Goal: Transaction & Acquisition: Book appointment/travel/reservation

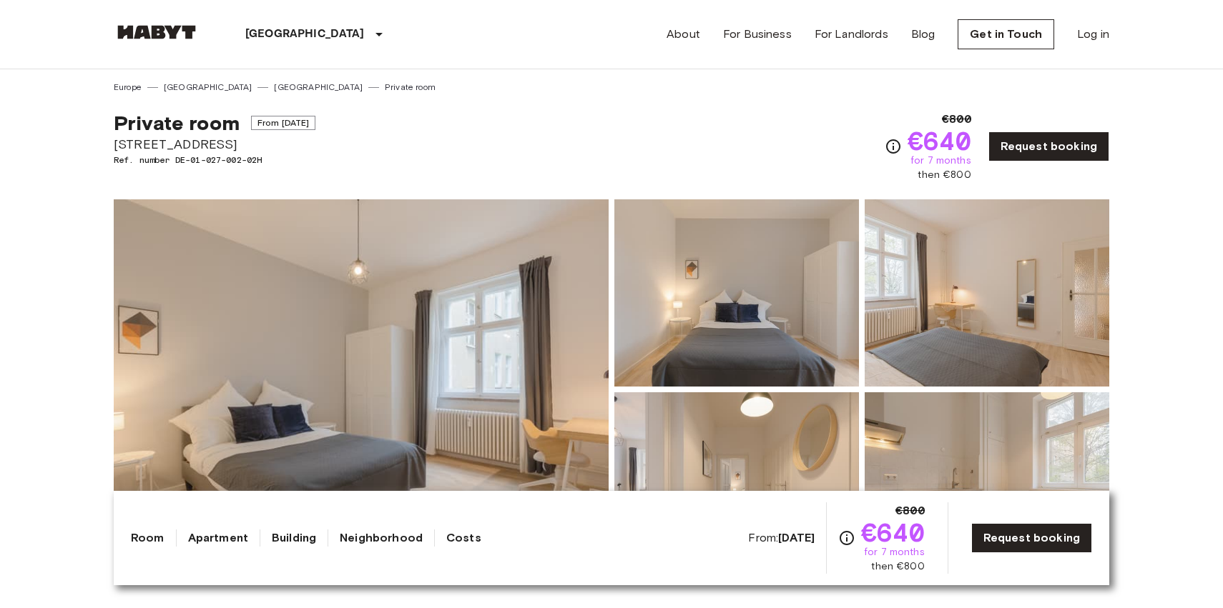
click at [274, 87] on link "[GEOGRAPHIC_DATA]" at bounding box center [318, 87] width 89 height 13
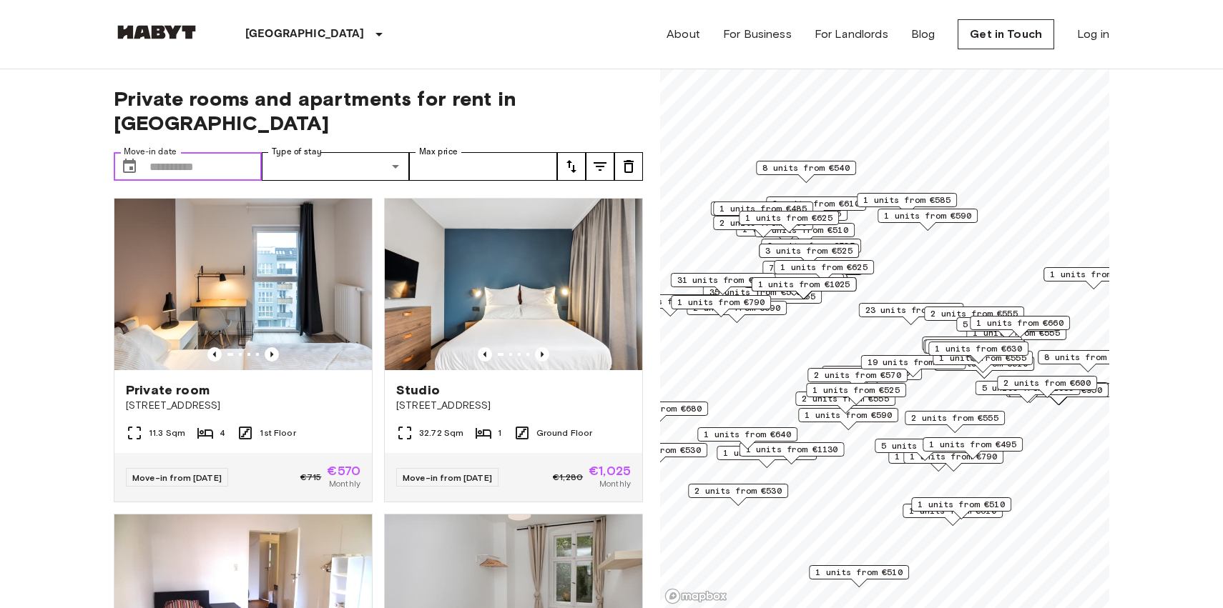
click at [220, 152] on input "Move-in date" at bounding box center [205, 166] width 112 height 29
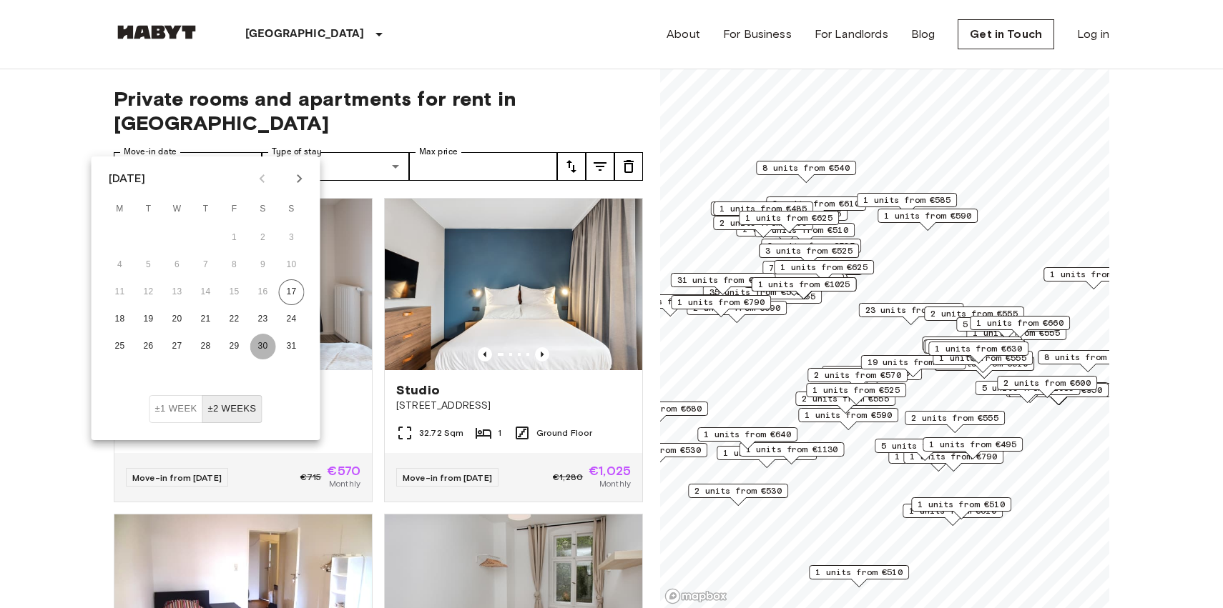
click at [264, 346] on button "30" at bounding box center [263, 347] width 26 height 26
type input "**********"
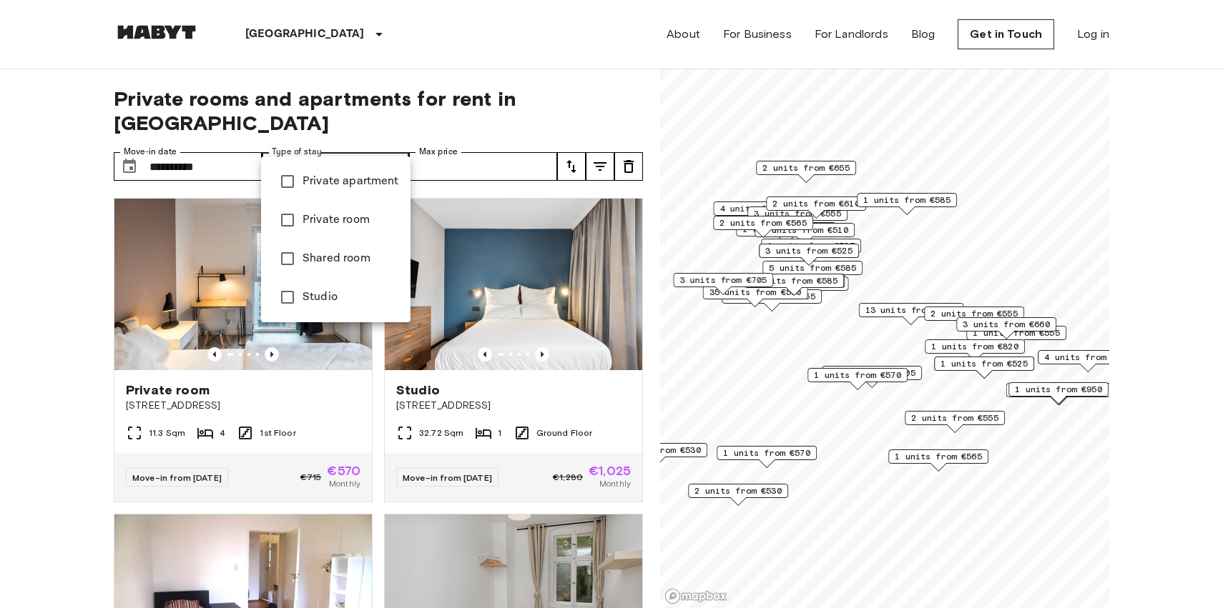
click at [373, 191] on li "Private apartment" at bounding box center [335, 181] width 149 height 39
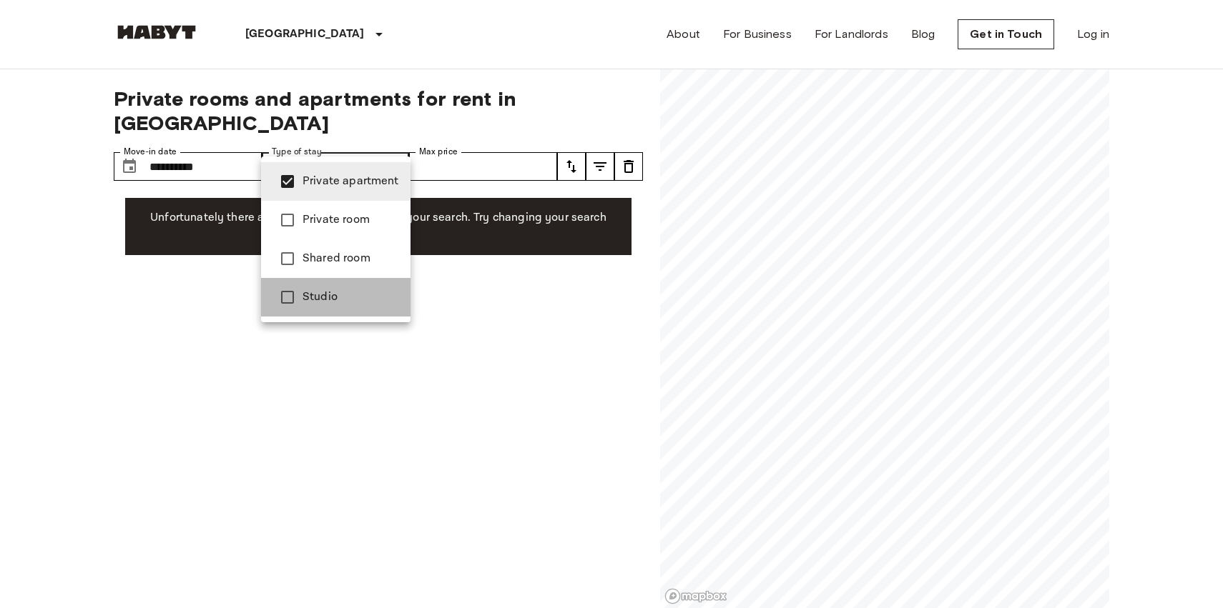
click at [340, 300] on span "Studio" at bounding box center [350, 297] width 97 height 17
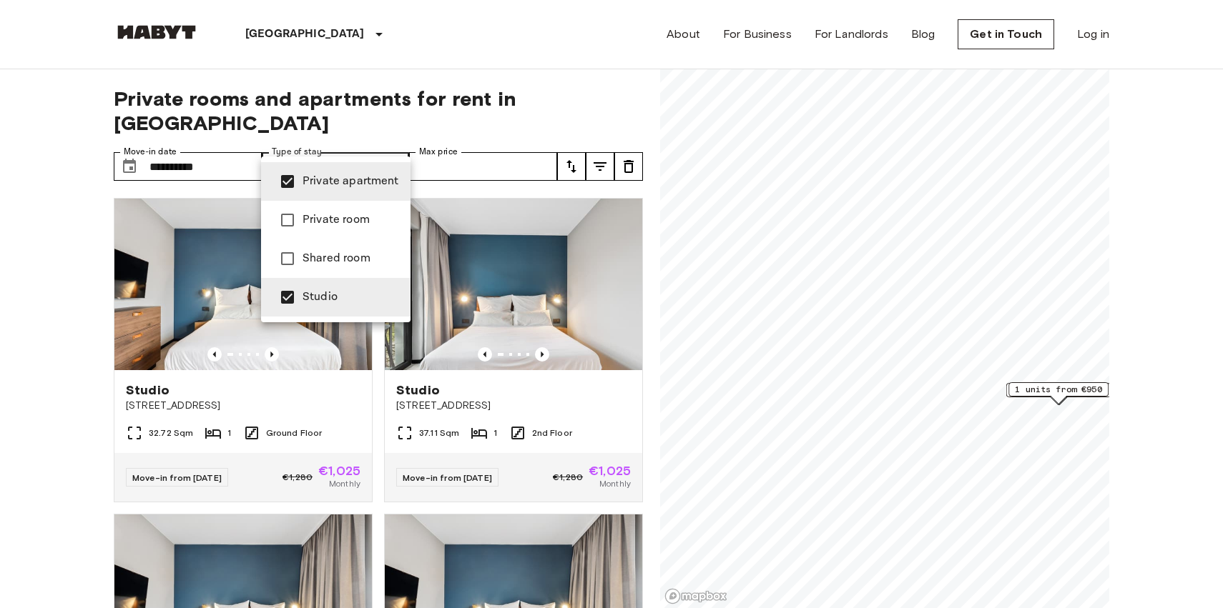
click at [352, 200] on li "Private apartment" at bounding box center [335, 181] width 149 height 39
type input "******"
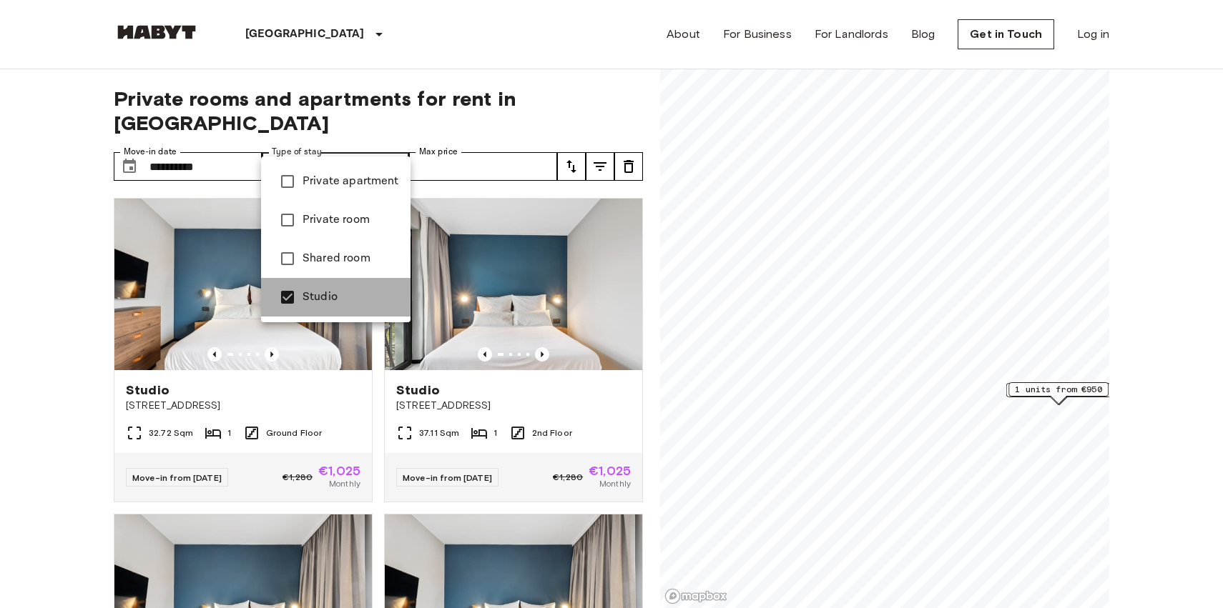
click at [340, 280] on li "Studio" at bounding box center [335, 297] width 149 height 39
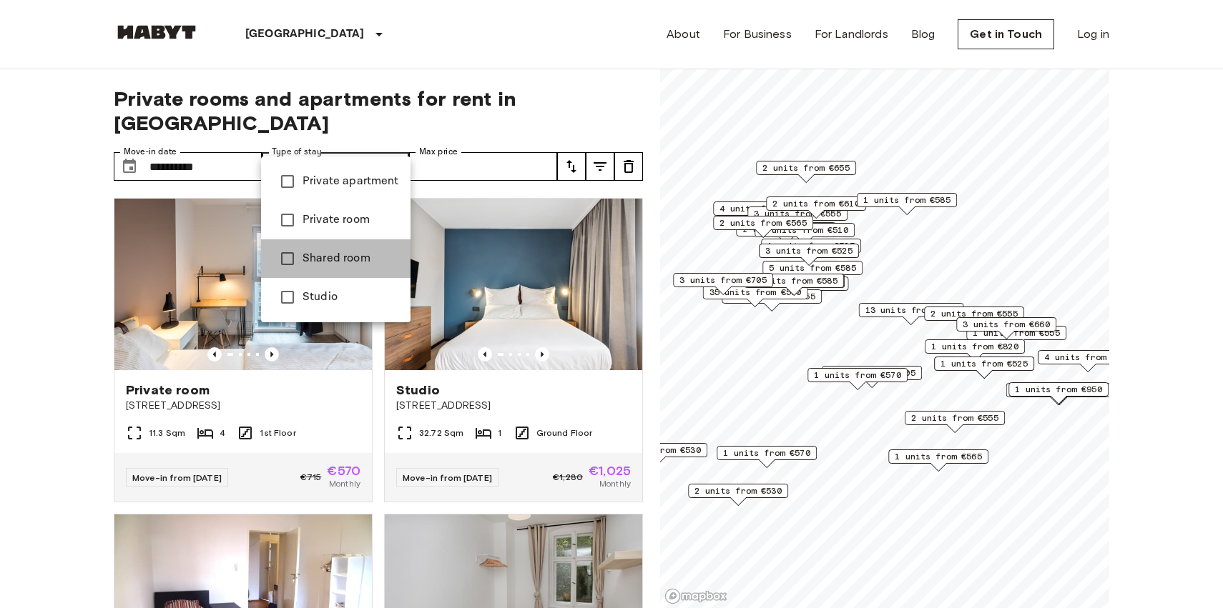
click at [341, 268] on li "Shared room" at bounding box center [335, 259] width 149 height 39
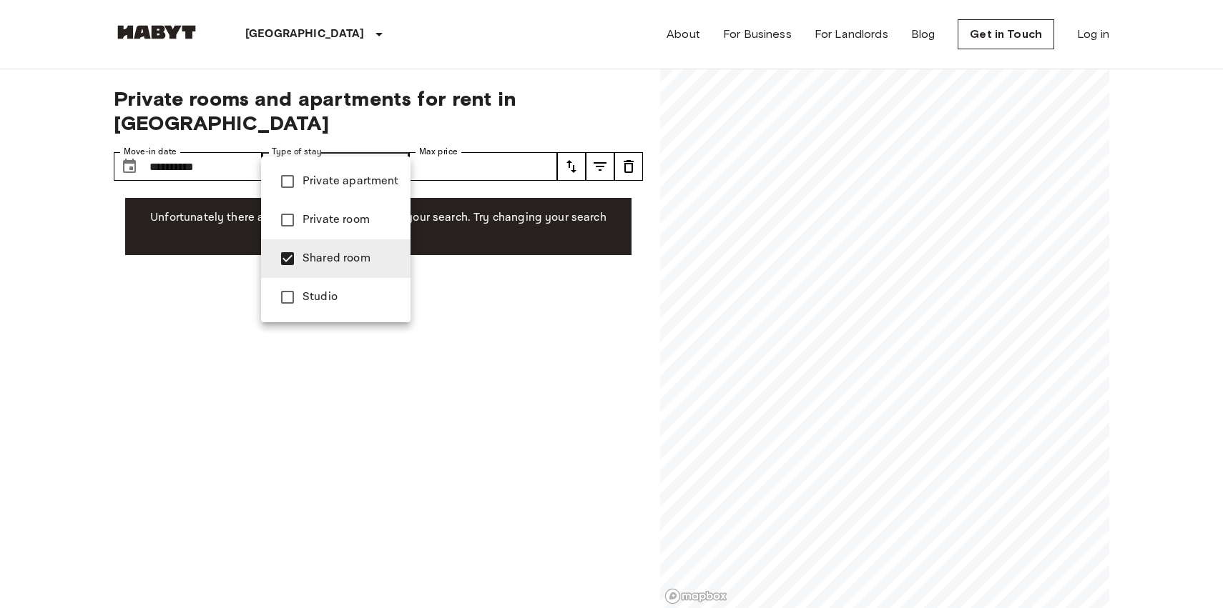
click at [460, 66] on div at bounding box center [611, 304] width 1223 height 608
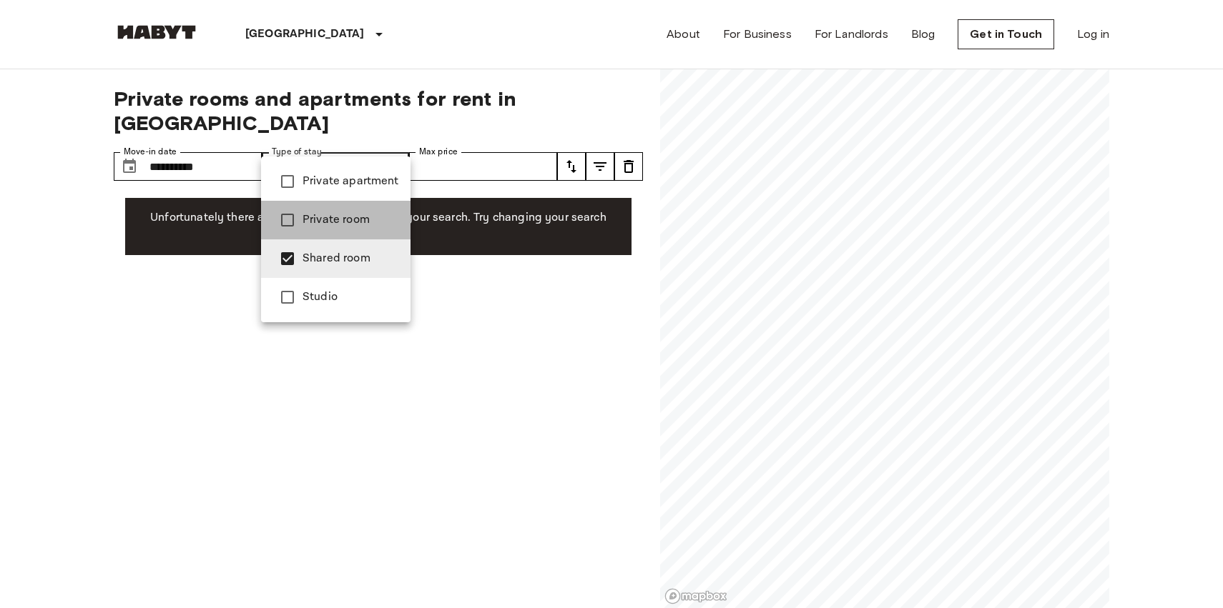
click at [354, 221] on span "Private room" at bounding box center [350, 220] width 97 height 17
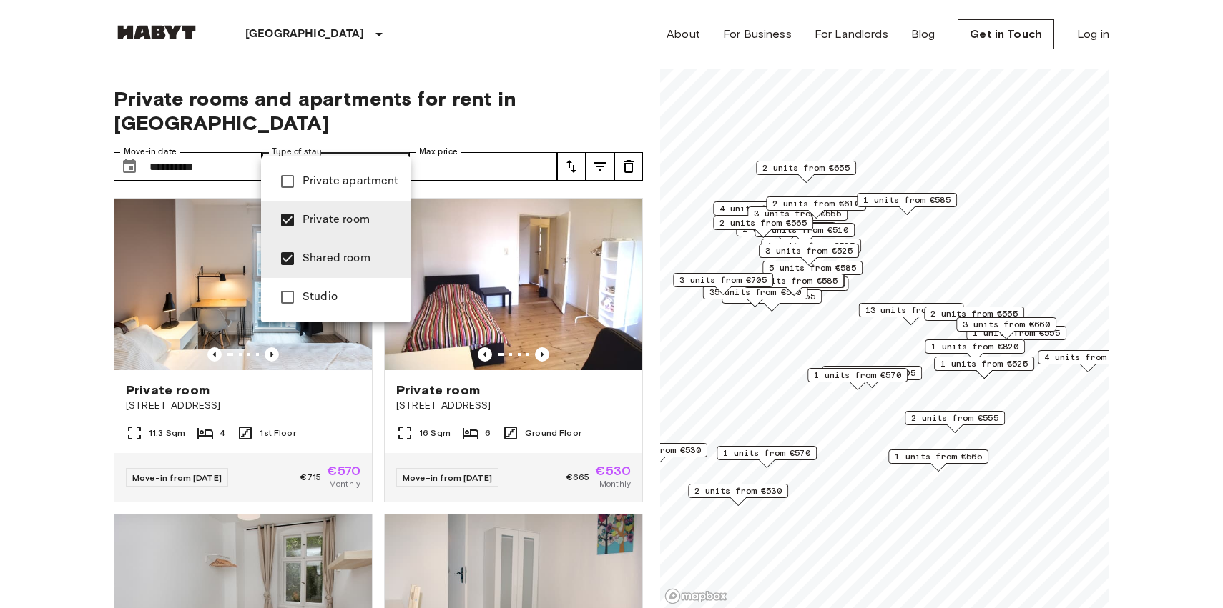
click at [351, 260] on span "Shared room" at bounding box center [350, 258] width 97 height 17
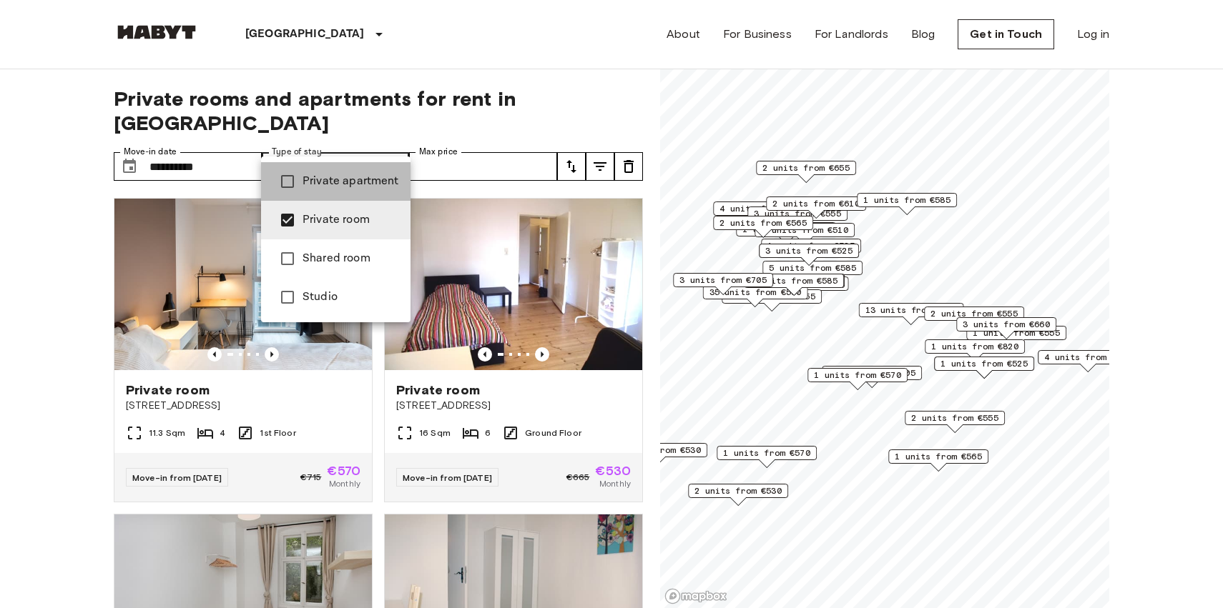
click at [365, 179] on span "Private apartment" at bounding box center [350, 181] width 97 height 17
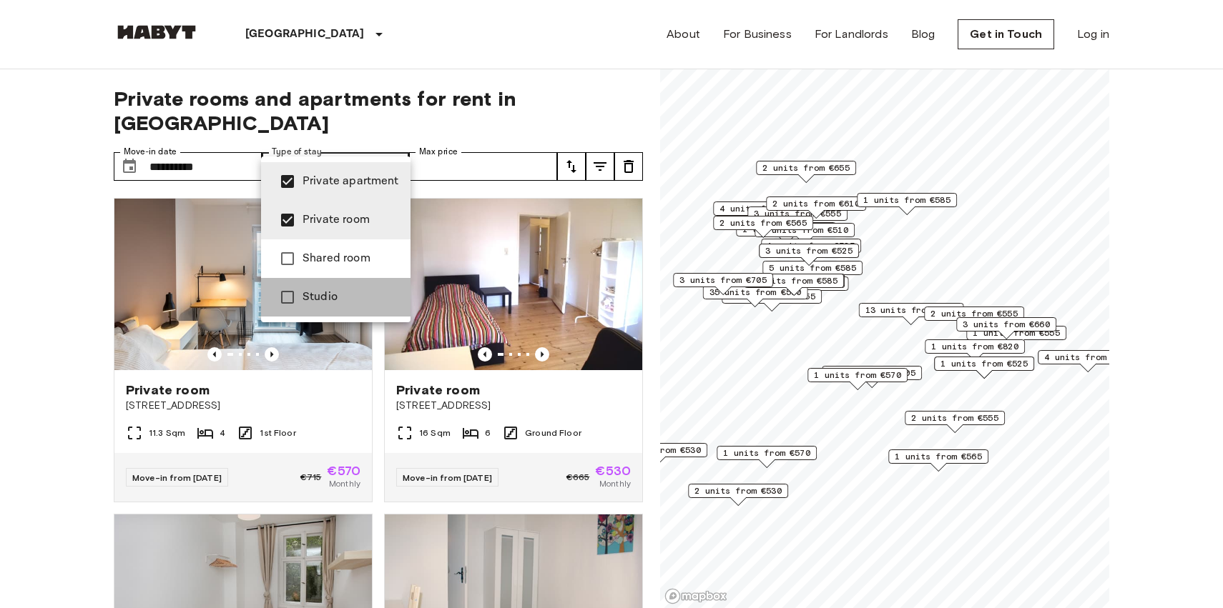
click at [353, 285] on li "Studio" at bounding box center [335, 297] width 149 height 39
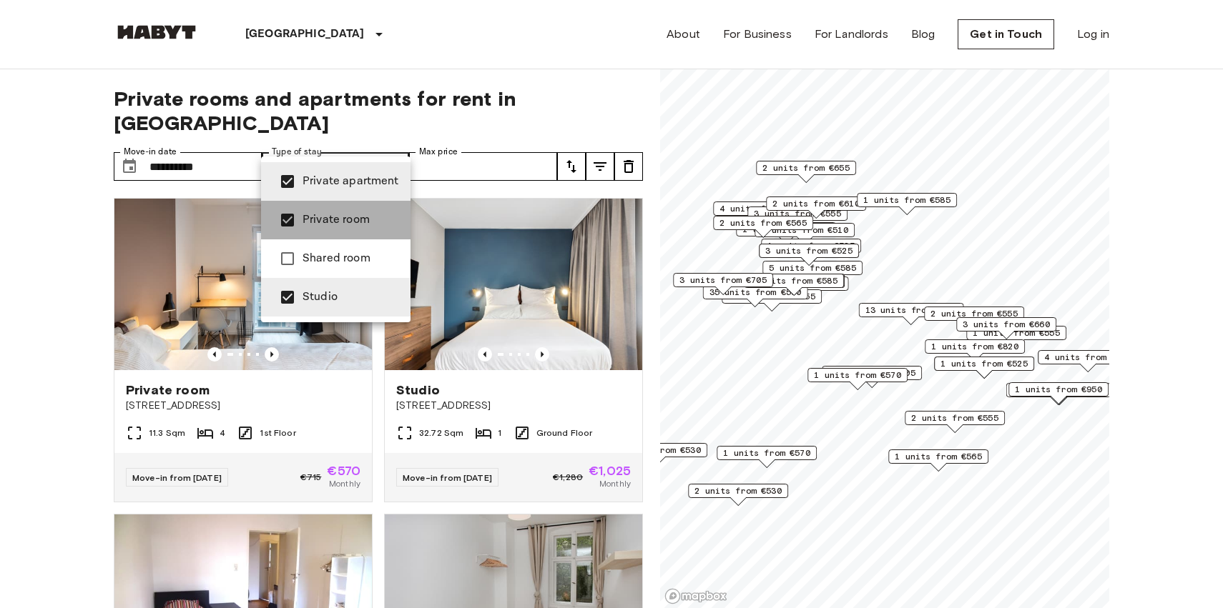
click at [359, 214] on span "Private room" at bounding box center [350, 220] width 97 height 17
type input "**********"
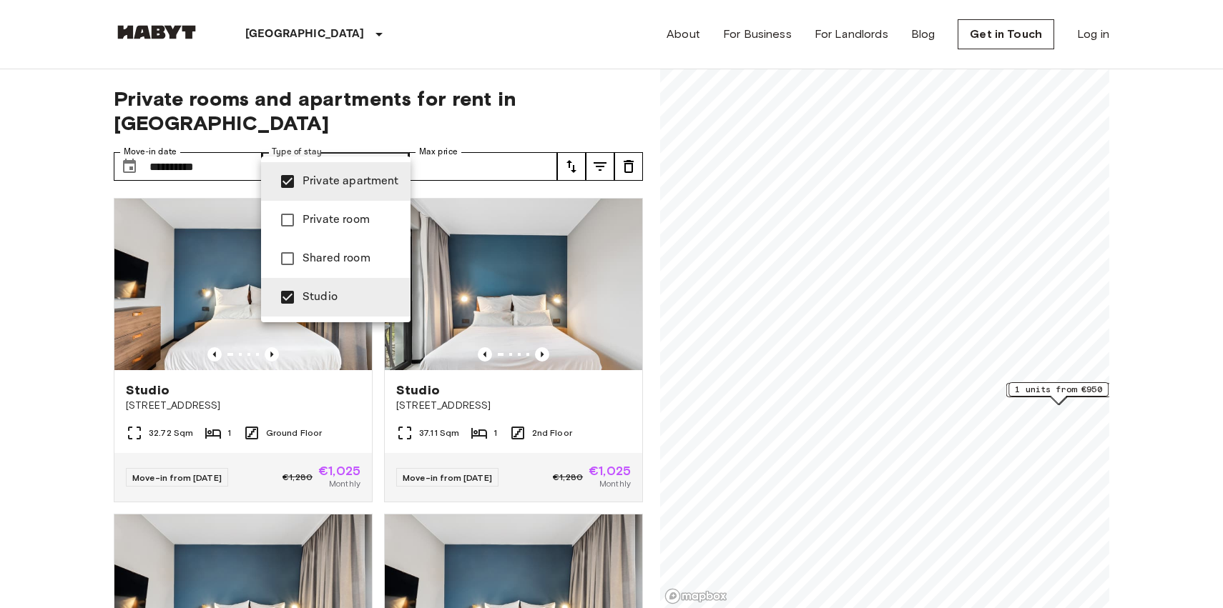
click at [470, 50] on div at bounding box center [611, 304] width 1223 height 608
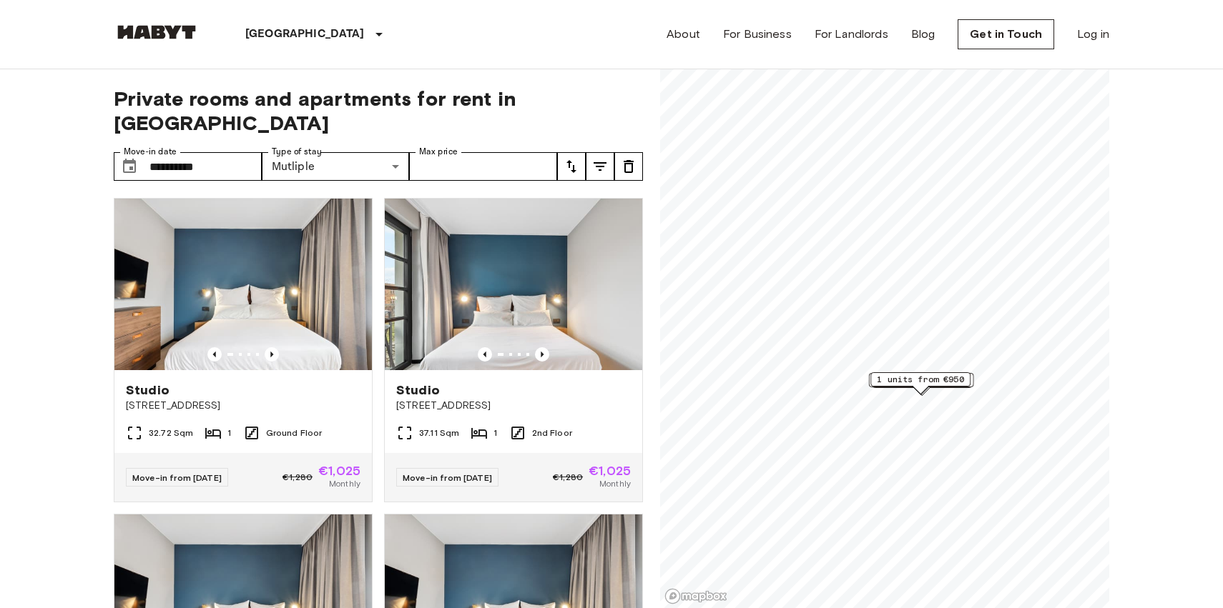
click at [902, 380] on span "1 units from €950" at bounding box center [920, 379] width 87 height 13
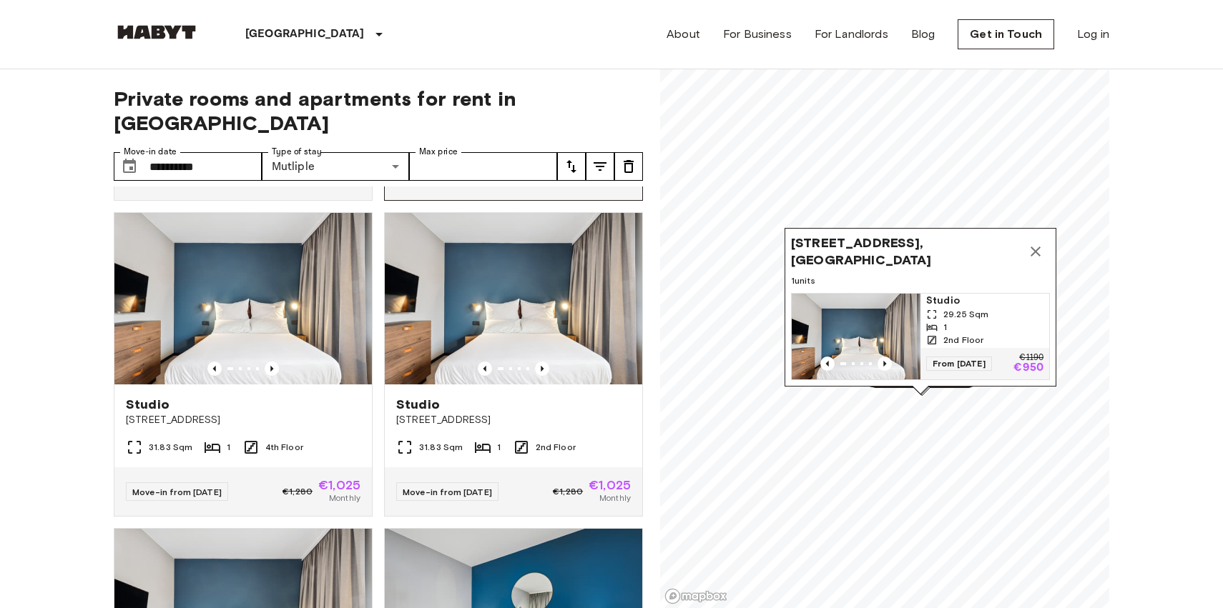
scroll to position [321, 0]
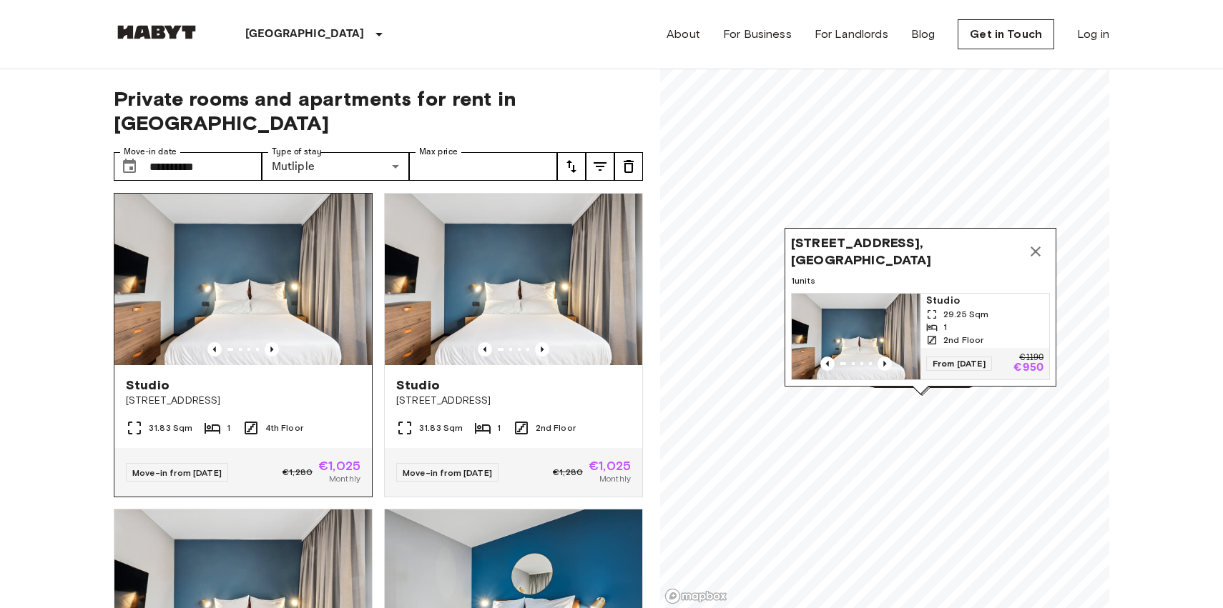
click at [289, 267] on img at bounding box center [242, 280] width 257 height 172
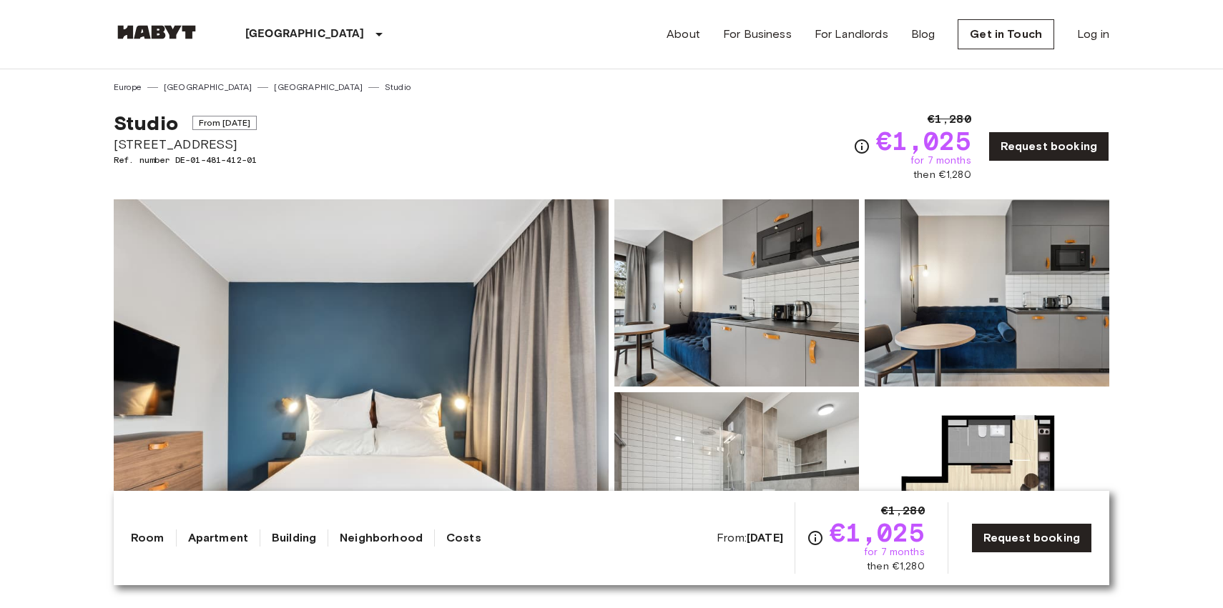
click at [728, 335] on img at bounding box center [736, 292] width 245 height 187
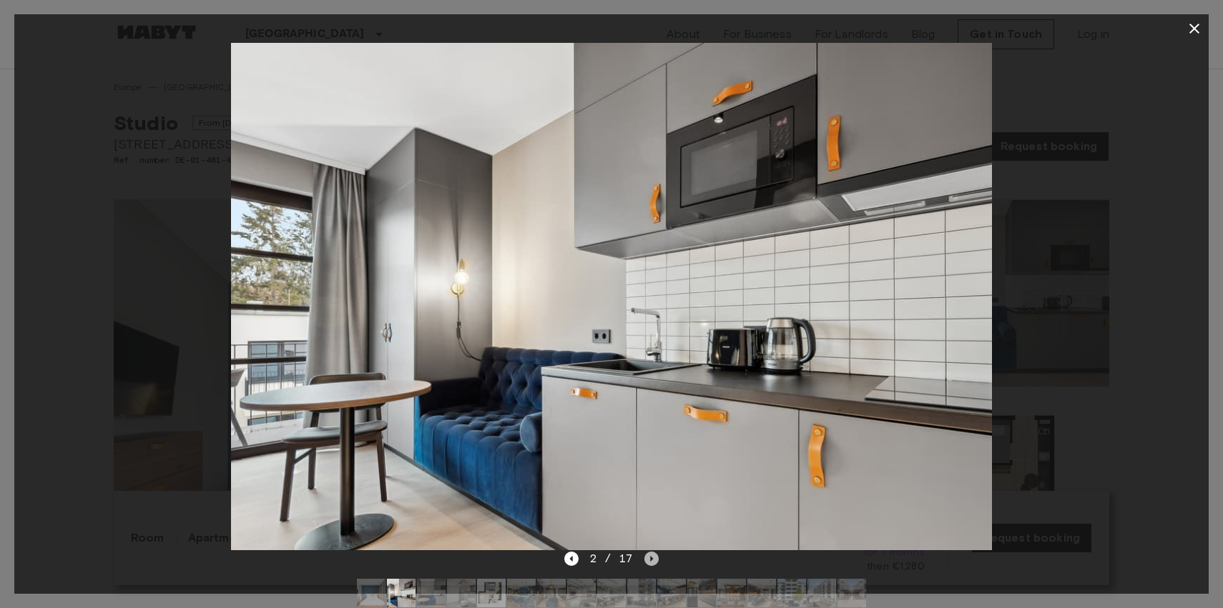
click at [652, 559] on icon "Next image" at bounding box center [652, 559] width 3 height 6
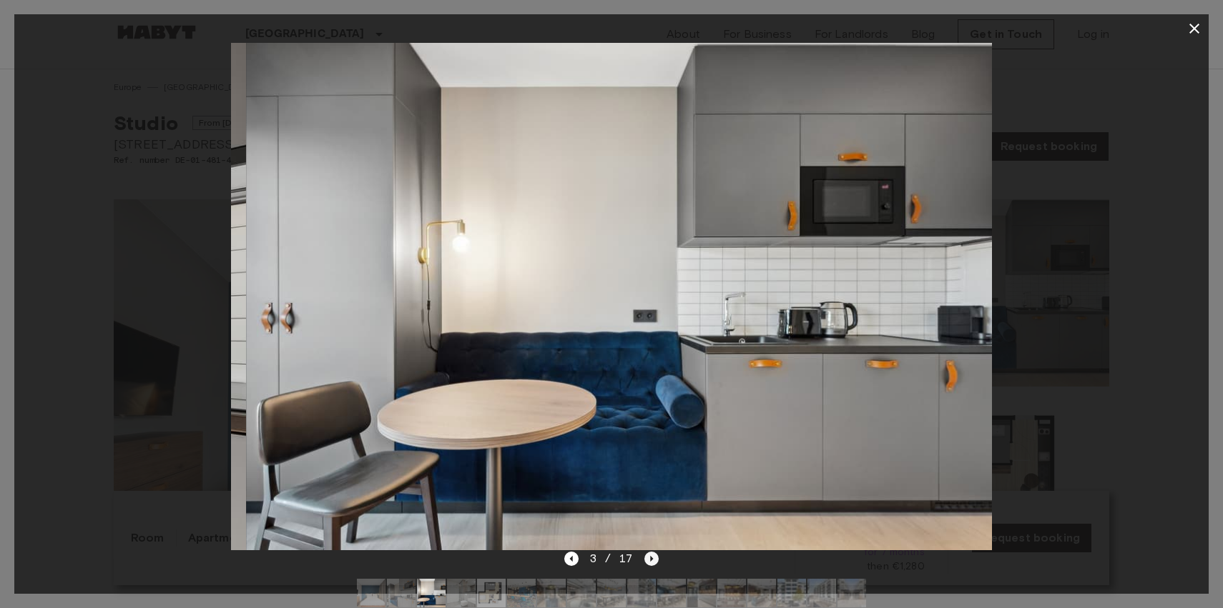
click at [652, 559] on icon "Next image" at bounding box center [652, 559] width 3 height 6
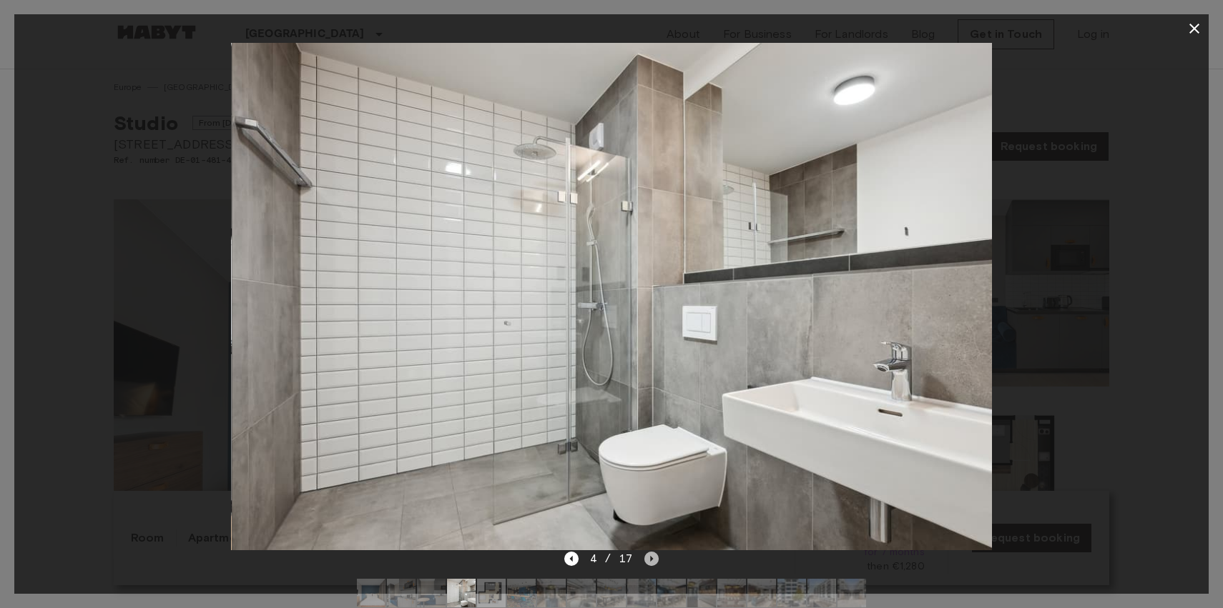
click at [652, 558] on icon "Next image" at bounding box center [652, 559] width 3 height 6
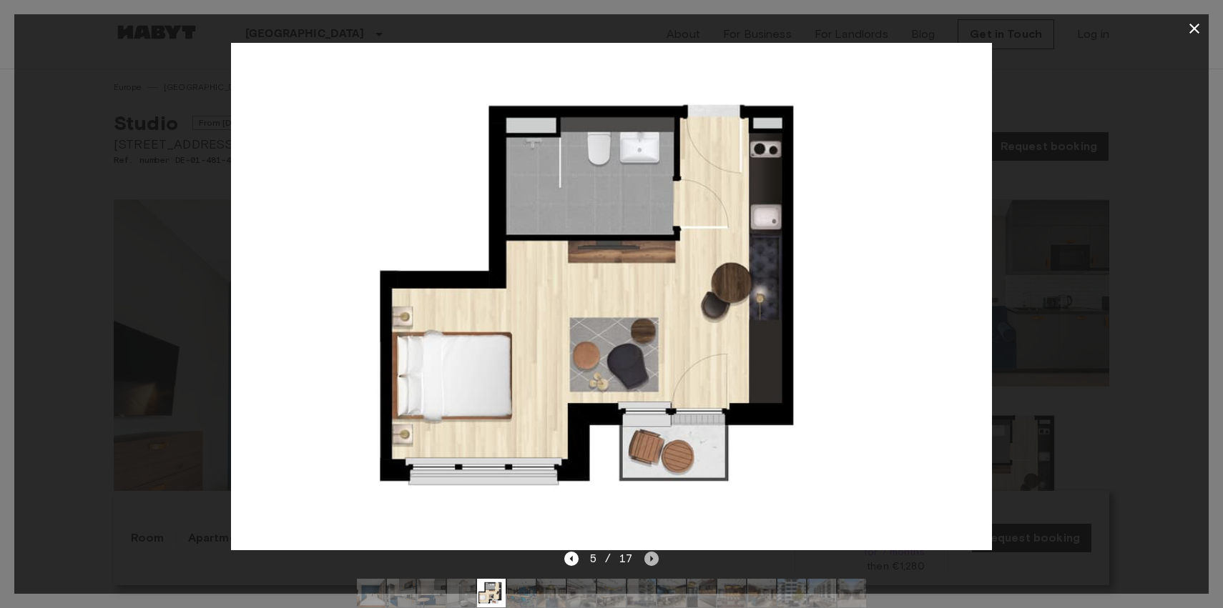
click at [652, 558] on icon "Next image" at bounding box center [652, 559] width 3 height 6
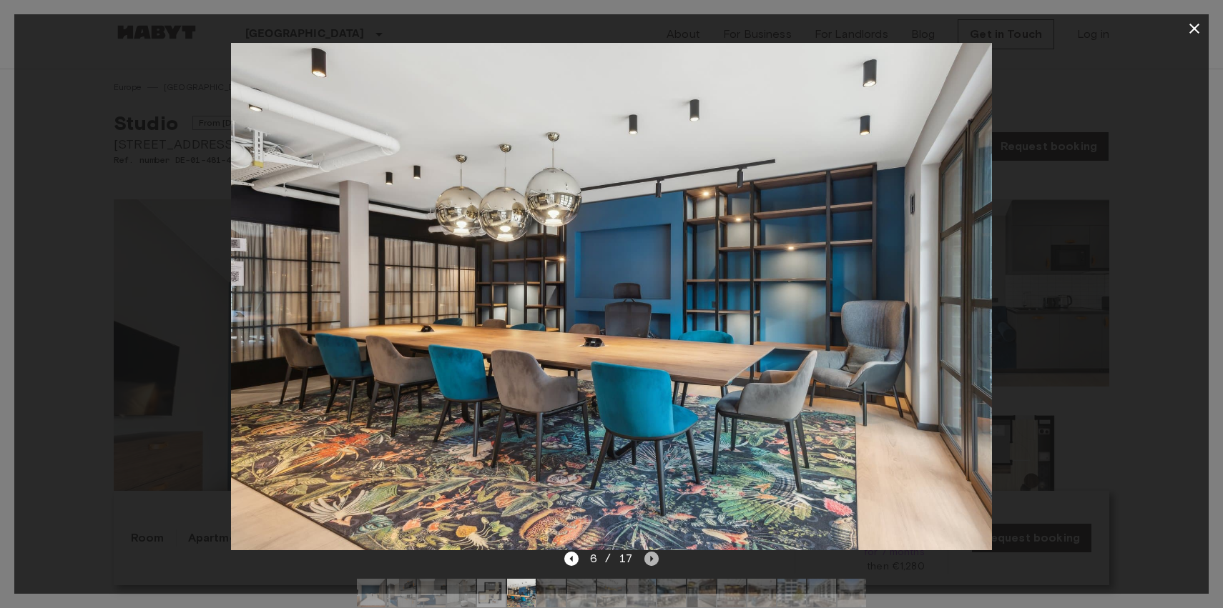
click at [652, 558] on icon "Next image" at bounding box center [652, 559] width 3 height 6
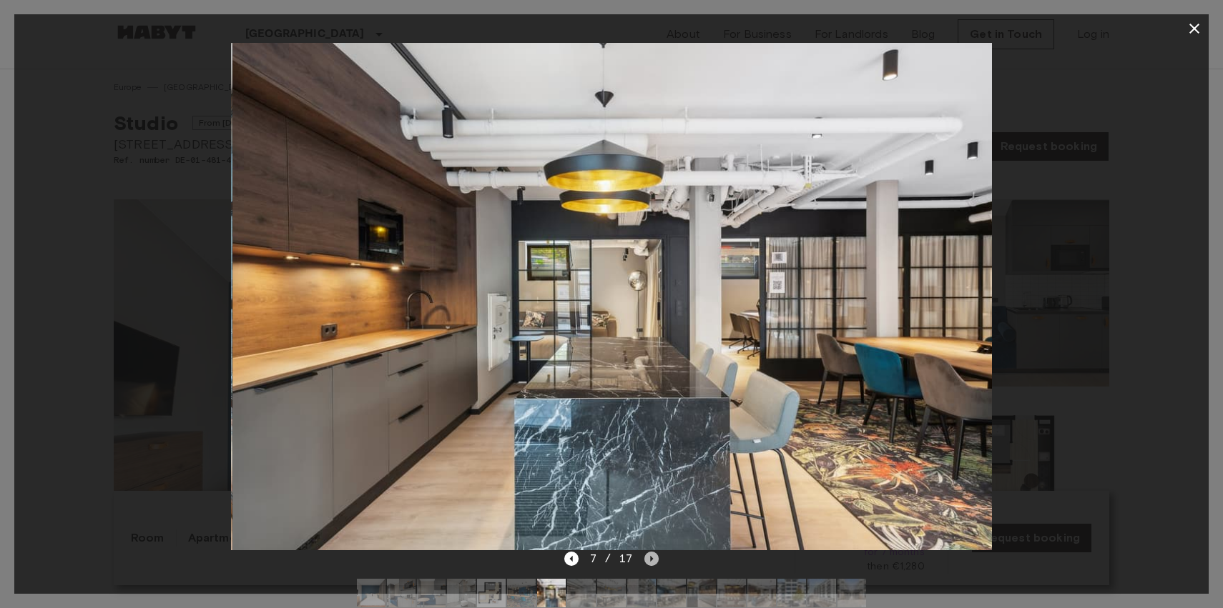
click at [652, 558] on icon "Next image" at bounding box center [652, 559] width 3 height 6
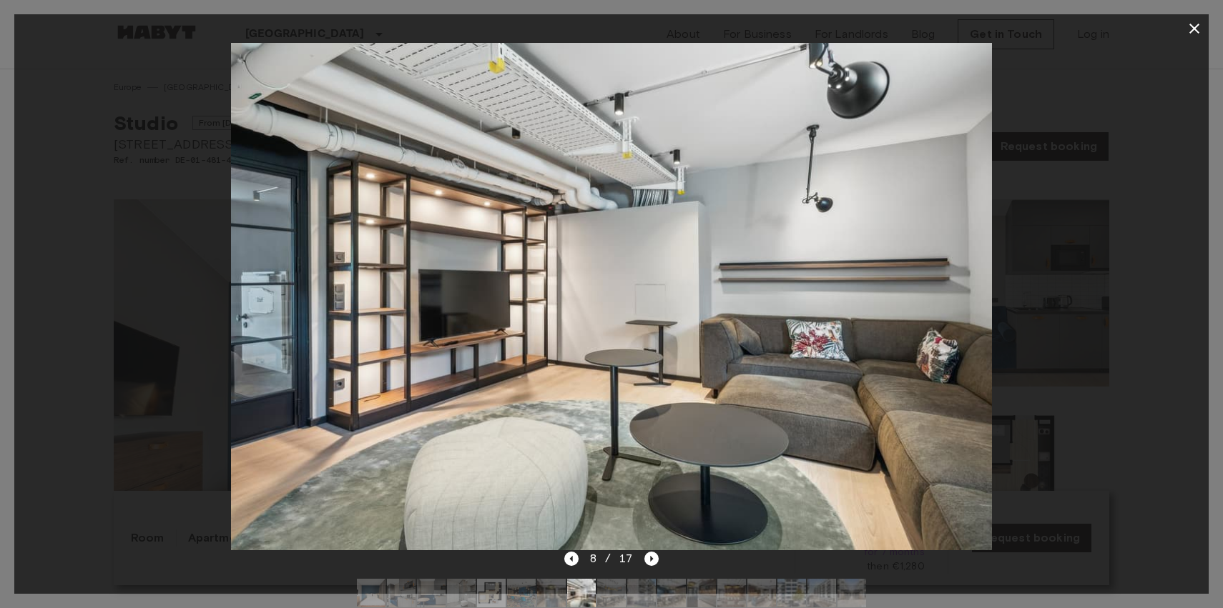
click at [1201, 26] on icon "button" at bounding box center [1194, 28] width 17 height 17
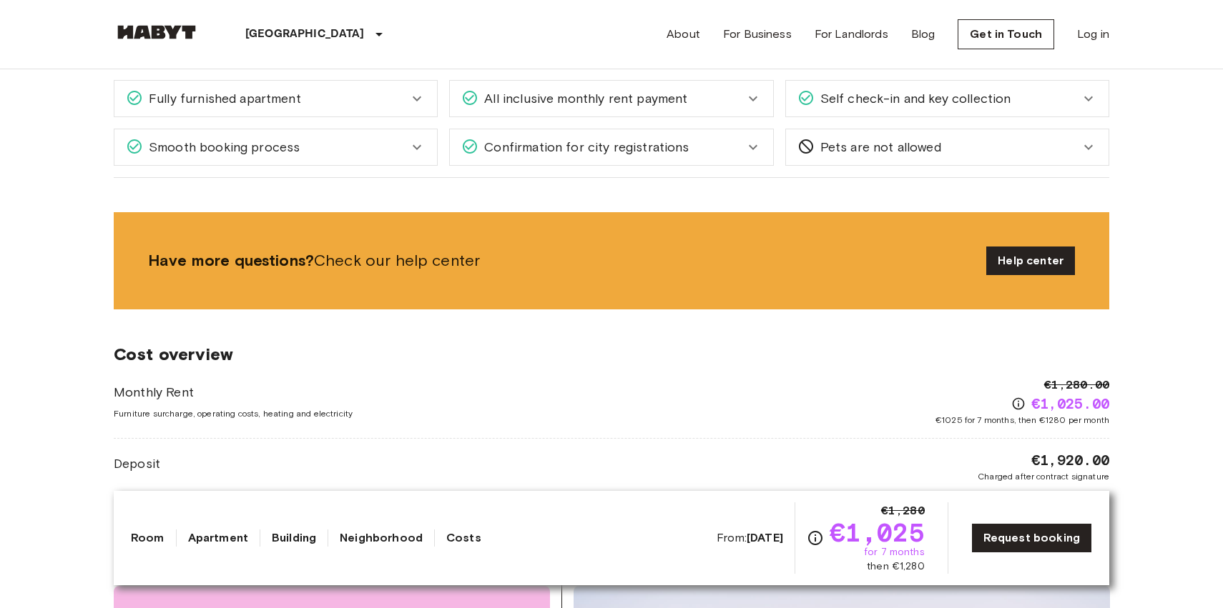
scroll to position [1613, 0]
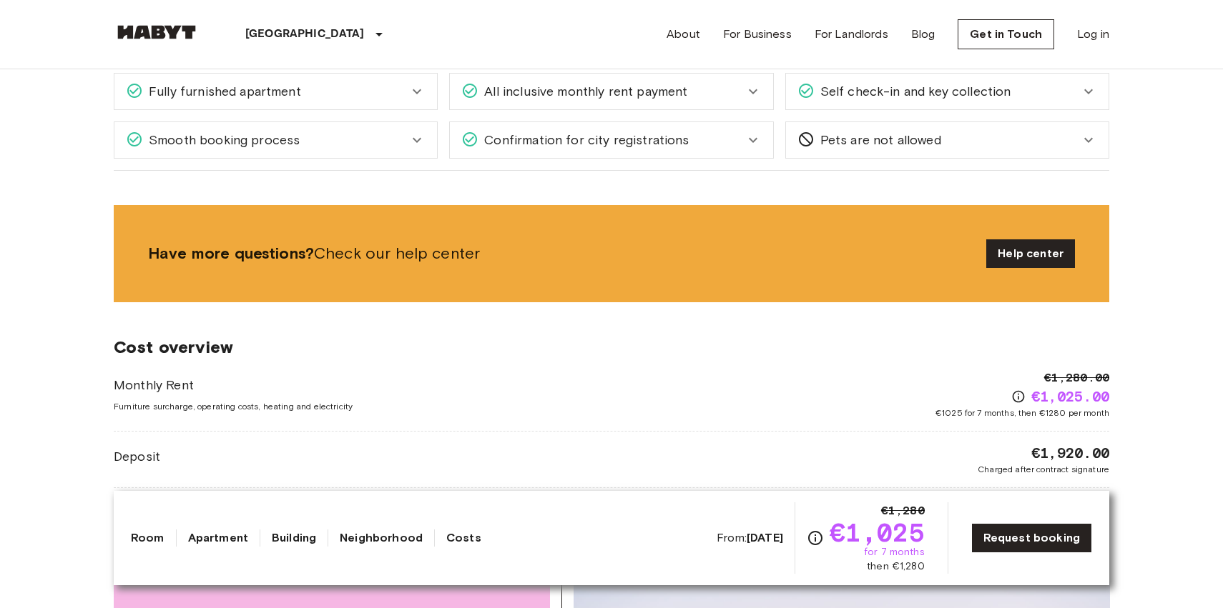
click at [390, 107] on div "Fully furnished apartment" at bounding box center [275, 92] width 322 height 36
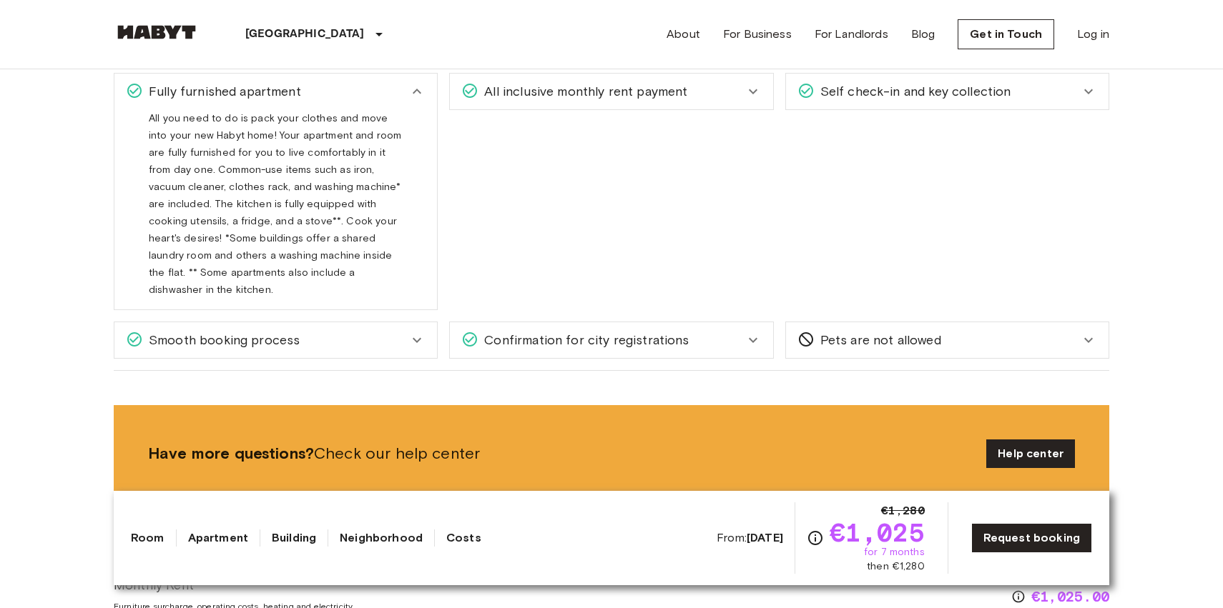
click at [390, 106] on div "Fully furnished apartment" at bounding box center [275, 92] width 322 height 36
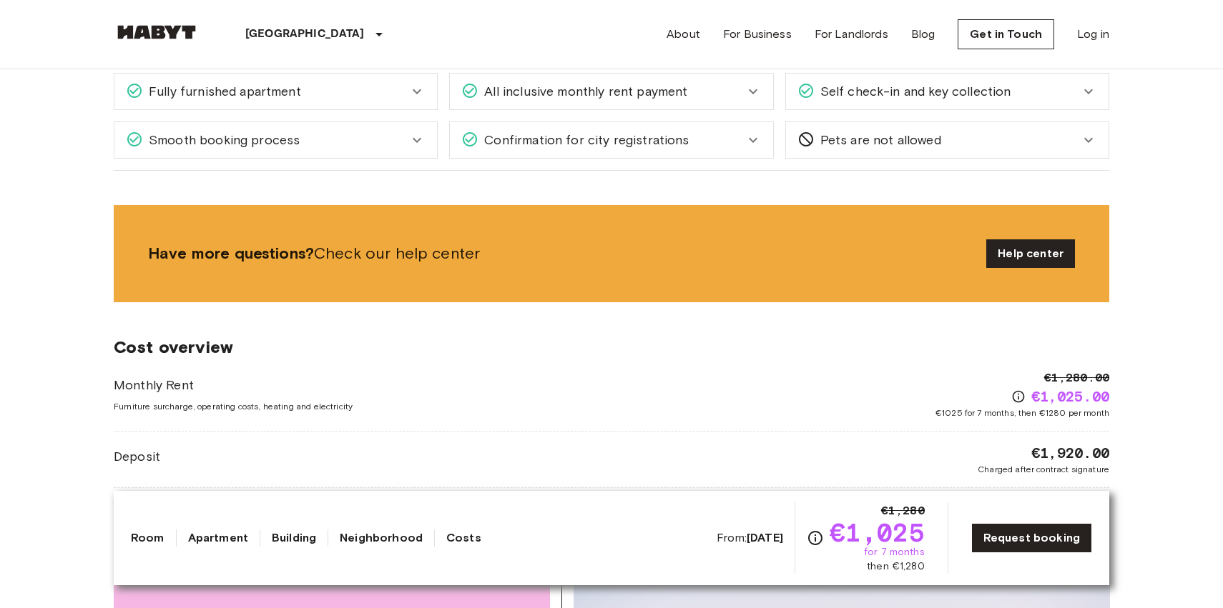
click at [519, 106] on div "All inclusive monthly rent payment" at bounding box center [611, 92] width 322 height 36
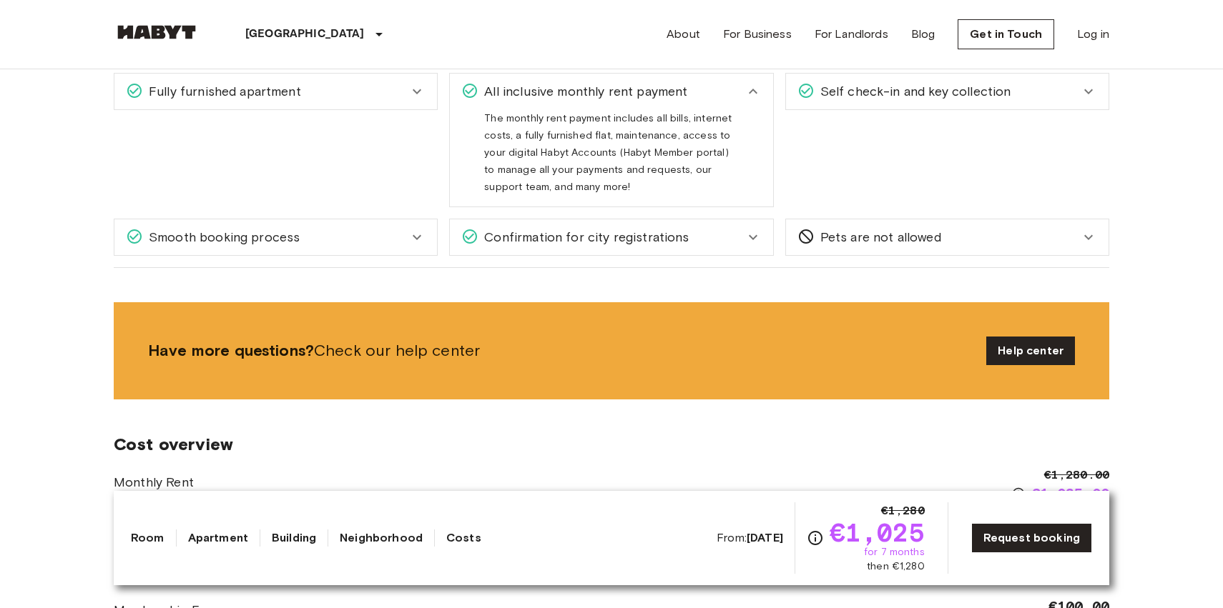
click at [512, 107] on div "All inclusive monthly rent payment" at bounding box center [611, 92] width 322 height 36
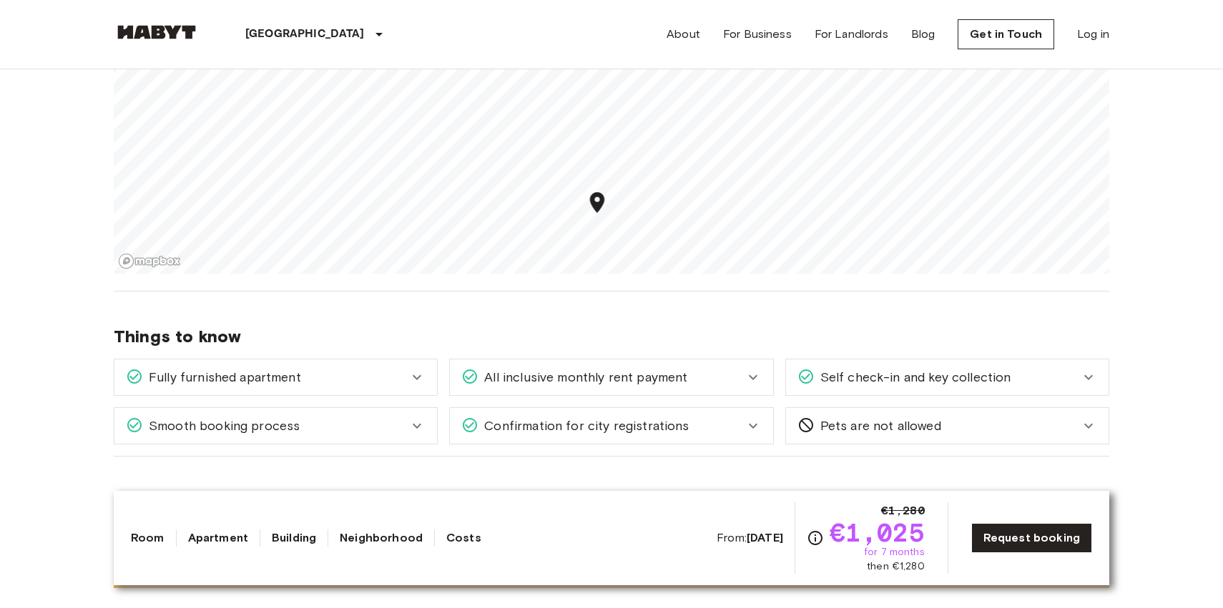
scroll to position [1257, 0]
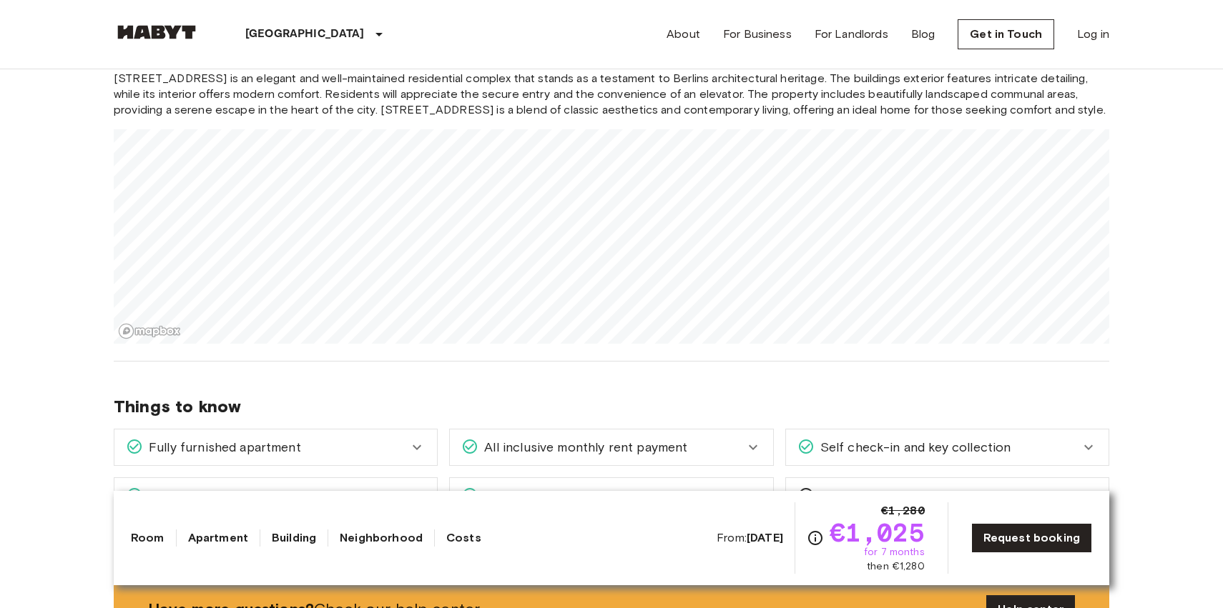
click at [503, 402] on span "Things to know" at bounding box center [611, 406] width 995 height 21
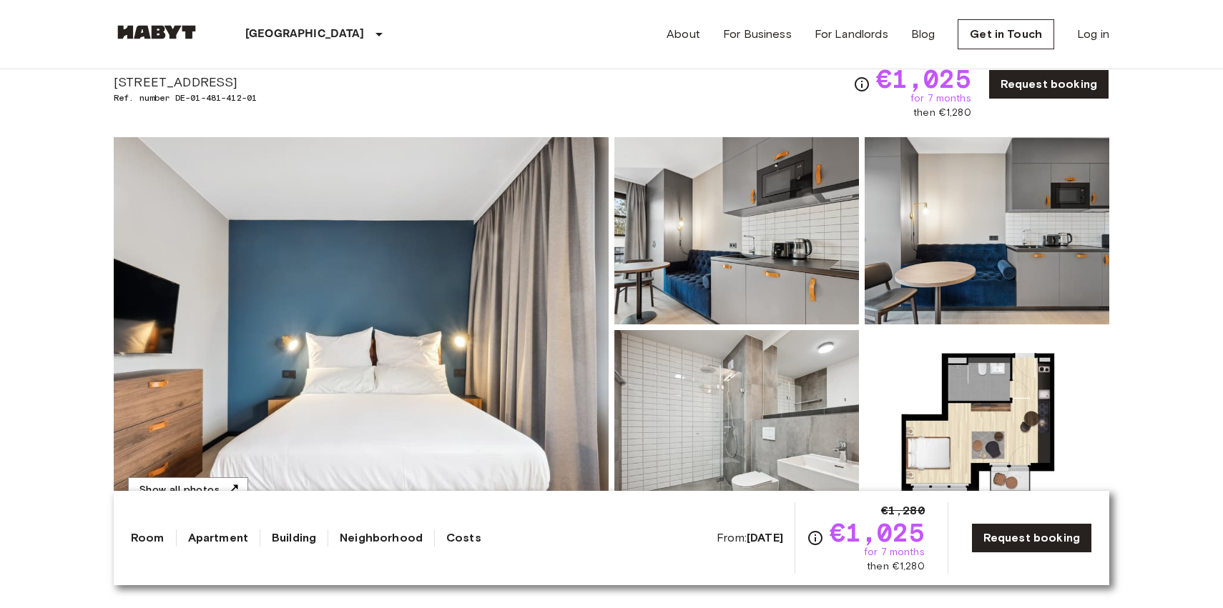
scroll to position [0, 0]
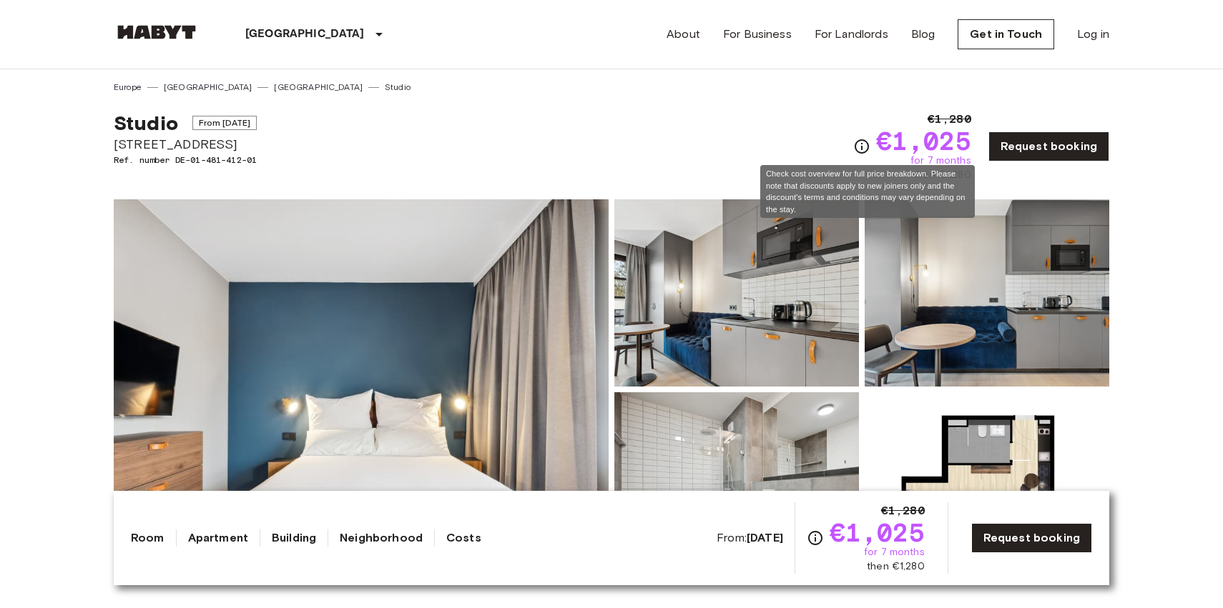
click at [870, 142] on icon "Check cost overview for full price breakdown. Please note that discounts apply …" at bounding box center [861, 146] width 17 height 17
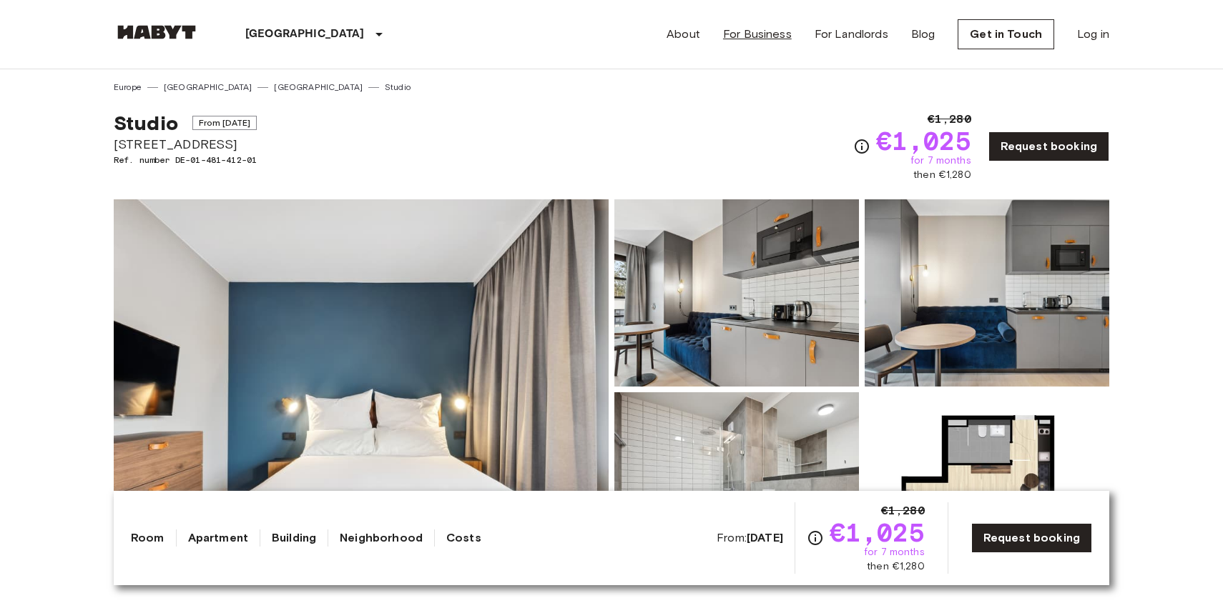
click at [783, 34] on link "For Business" at bounding box center [757, 34] width 69 height 17
